Goal: Information Seeking & Learning: Learn about a topic

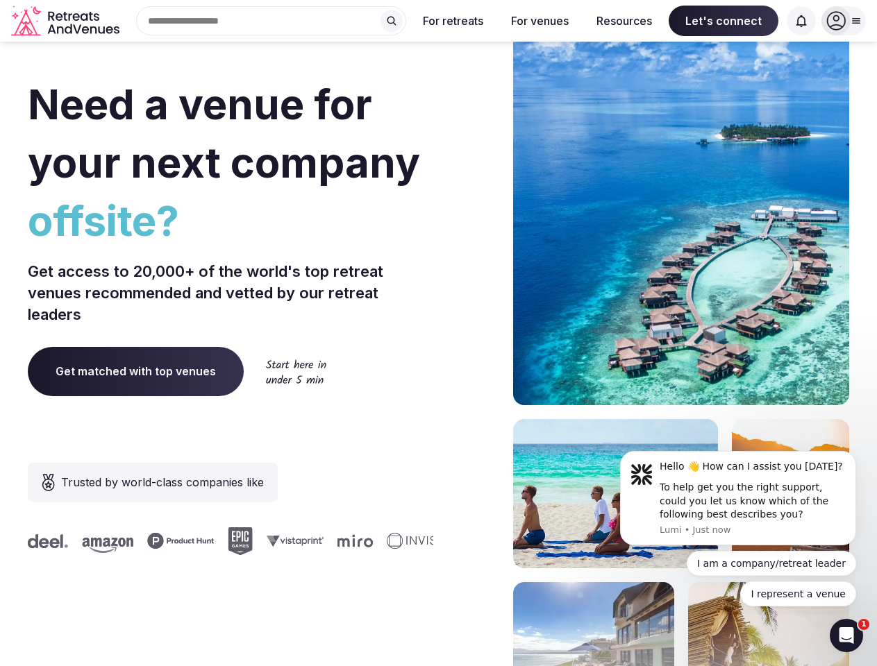
click at [438, 333] on div "Need a venue for your next company offsite? Get access to 20,000+ of the world'…" at bounding box center [438, 415] width 821 height 837
click at [271, 21] on div "Search Popular Destinations [GEOGRAPHIC_DATA], [GEOGRAPHIC_DATA] [GEOGRAPHIC_DA…" at bounding box center [265, 20] width 281 height 29
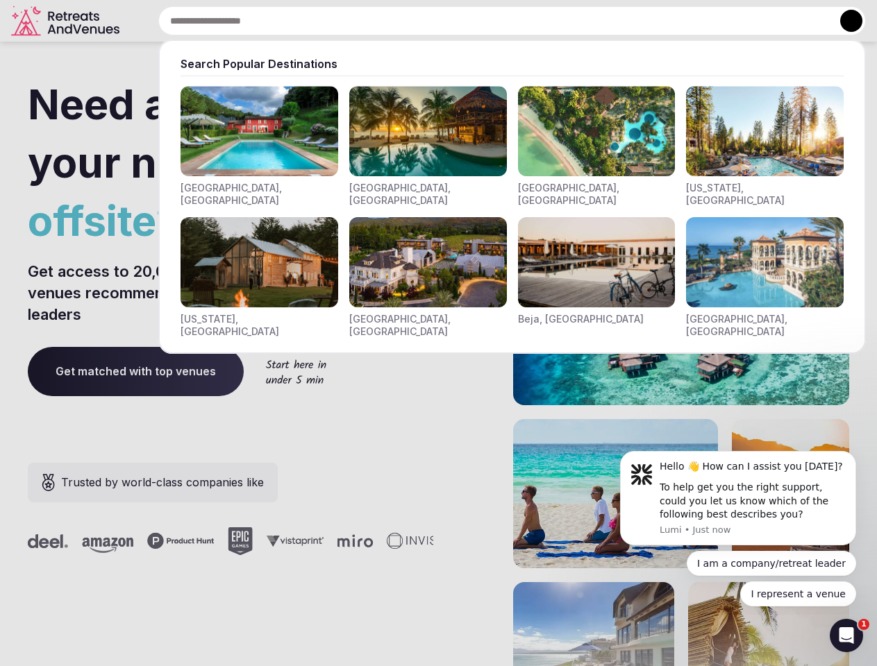
click at [392, 21] on input "text" at bounding box center [511, 20] width 707 height 29
click at [453, 21] on input "text" at bounding box center [511, 20] width 707 height 29
click at [539, 21] on input "text" at bounding box center [511, 20] width 707 height 29
click at [624, 21] on input "text" at bounding box center [511, 20] width 707 height 29
click at [723, 21] on input "text" at bounding box center [511, 20] width 707 height 29
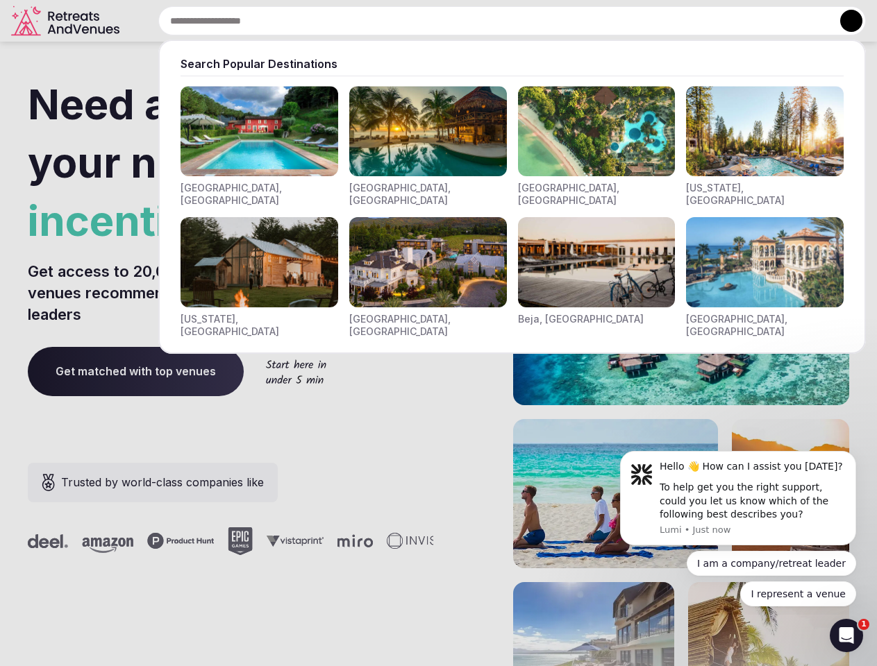
click at [801, 21] on input "text" at bounding box center [511, 20] width 707 height 29
click at [844, 21] on button at bounding box center [851, 21] width 22 height 22
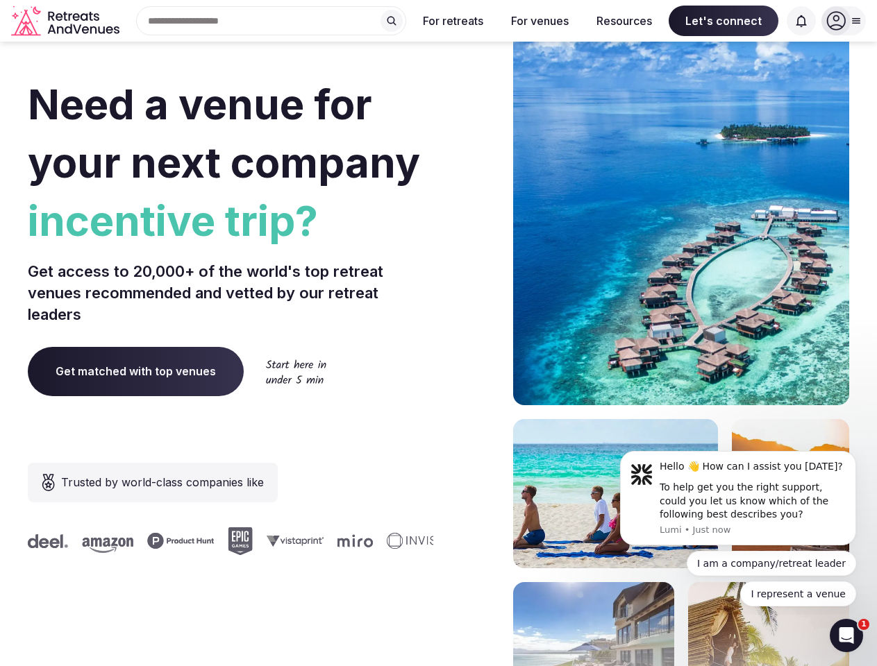
click at [738, 498] on div "To help get you the right support, could you let us know which of the following…" at bounding box center [753, 501] width 186 height 41
